Goal: Information Seeking & Learning: Learn about a topic

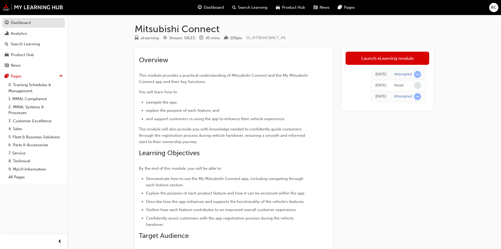
click at [19, 25] on div "Dashboard" at bounding box center [21, 23] width 20 height 6
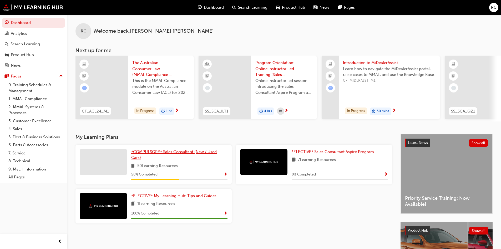
click at [174, 155] on span "*COMPULSORY* Sales Consultant (New / Used Cars)" at bounding box center [174, 154] width 86 height 11
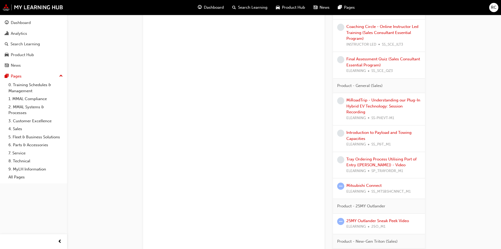
scroll to position [526, 0]
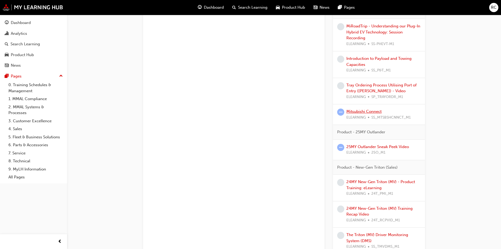
click at [377, 109] on link "Mitsubishi Connect" at bounding box center [364, 111] width 35 height 5
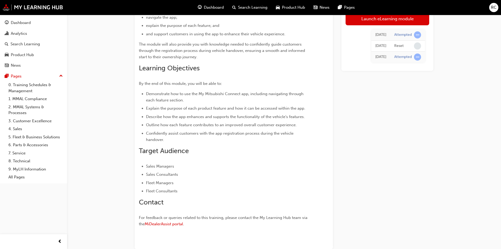
scroll to position [36, 0]
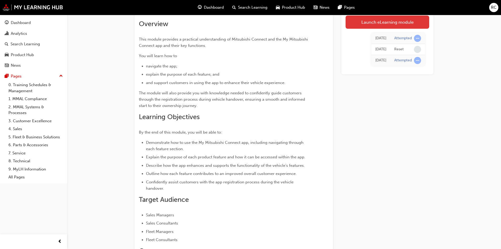
click at [403, 24] on link "Launch eLearning module" at bounding box center [388, 22] width 84 height 13
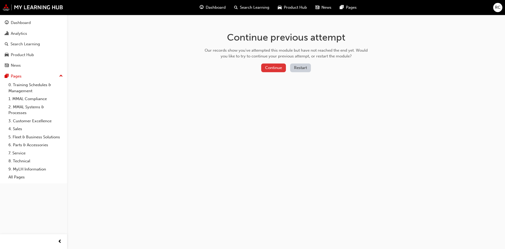
click at [282, 67] on button "Continue" at bounding box center [273, 67] width 25 height 9
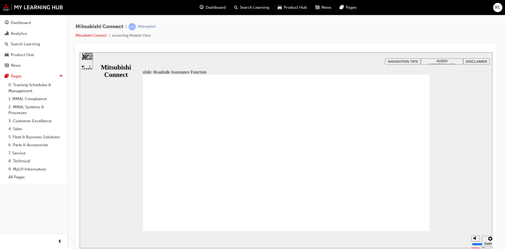
checkbox input "true"
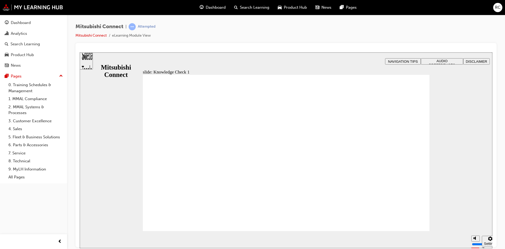
checkbox input "true"
drag, startPoint x: 266, startPoint y: 199, endPoint x: 277, endPoint y: 194, distance: 11.8
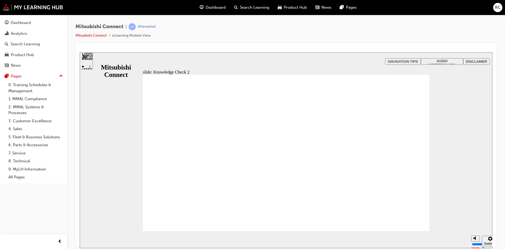
radio input "true"
drag, startPoint x: 232, startPoint y: 142, endPoint x: 193, endPoint y: 219, distance: 86.7
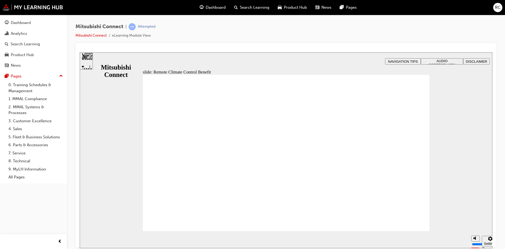
click at [407, 220] on span "Rectangle 1 B N Rectangle 2 Rectangle 3 Rectangle 2 Remote Climate Control Grou…" at bounding box center [286, 154] width 287 height 161
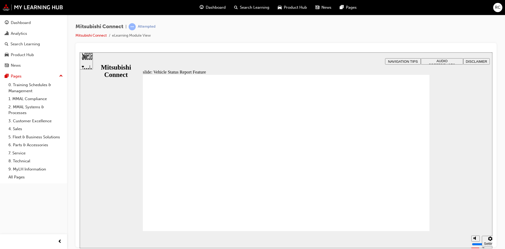
click at [407, 220] on span "Rectangle 1 B N Rectangle 2 Rectangle 3 Vehicle Status Report Group Oval 1 Fea…" at bounding box center [286, 235] width 287 height 323
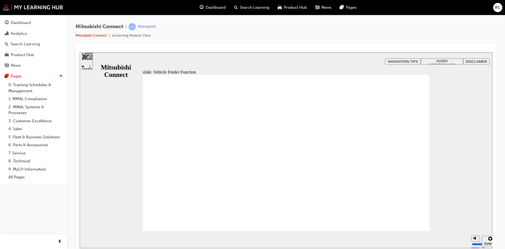
checkbox input "true"
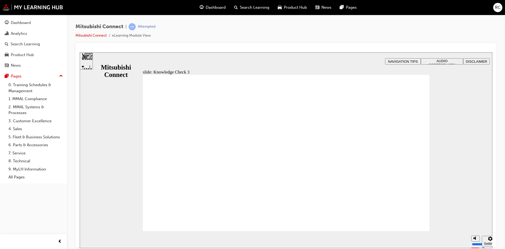
checkbox input "true"
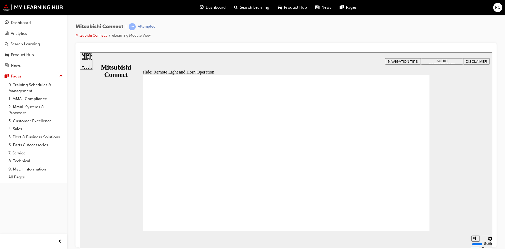
radio input "true"
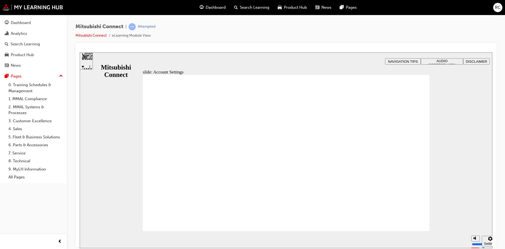
checkbox input "true"
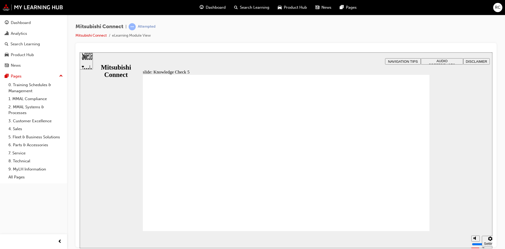
checkbox input "false"
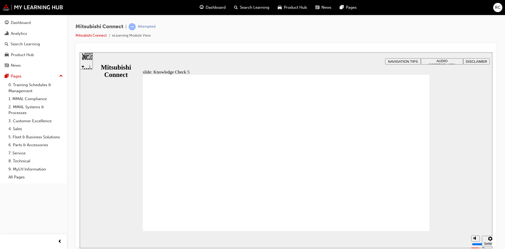
checkbox input "false"
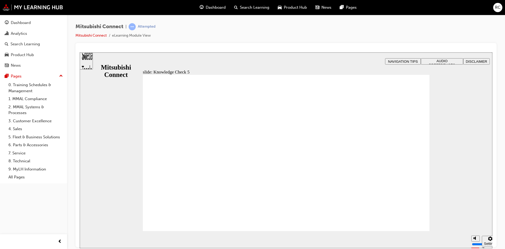
checkbox input "true"
